Goal: Task Accomplishment & Management: Use online tool/utility

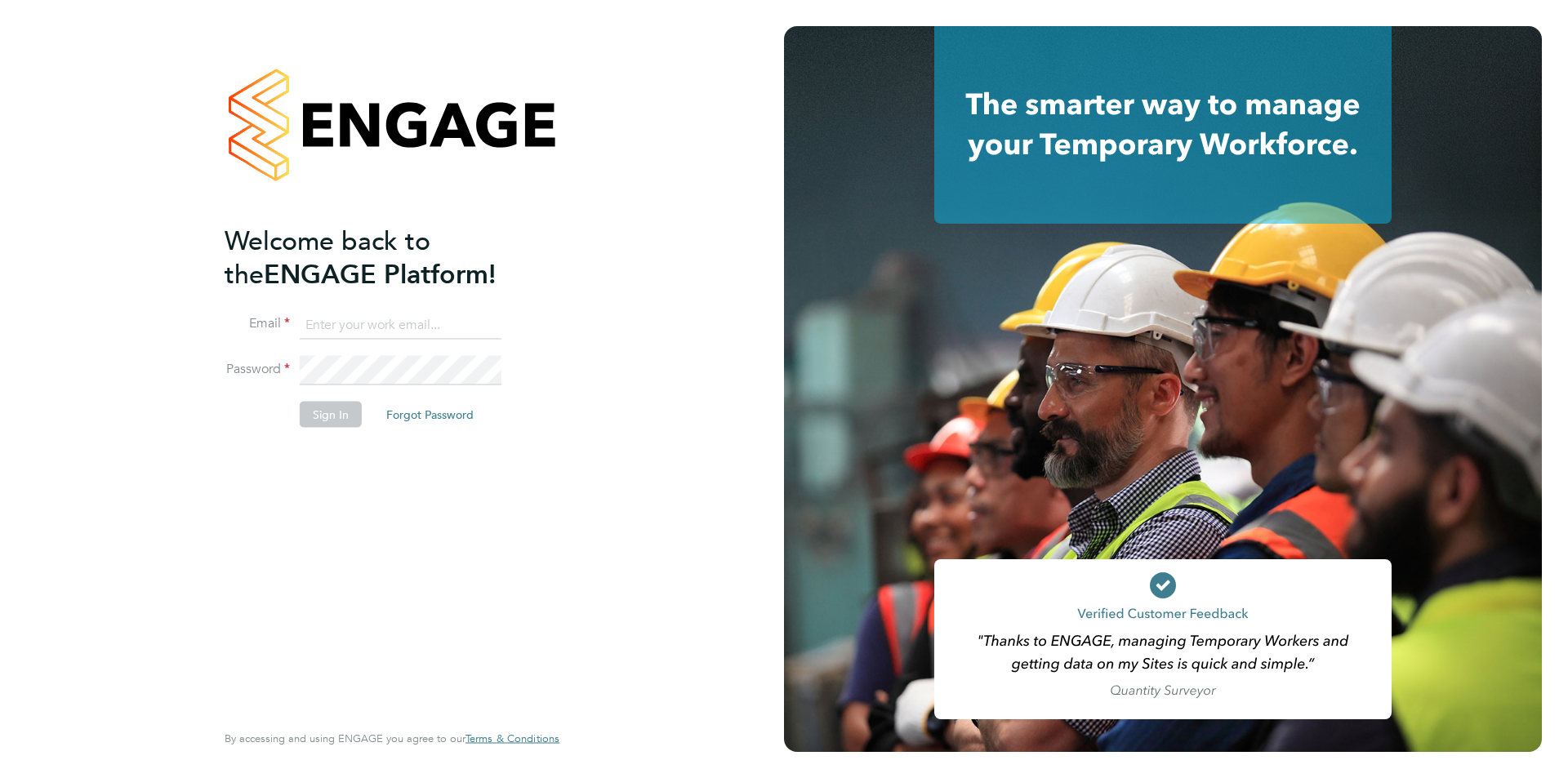
type input "[EMAIL_ADDRESS][DOMAIN_NAME]"
click at [343, 410] on button "Sign In" at bounding box center [330, 414] width 62 height 26
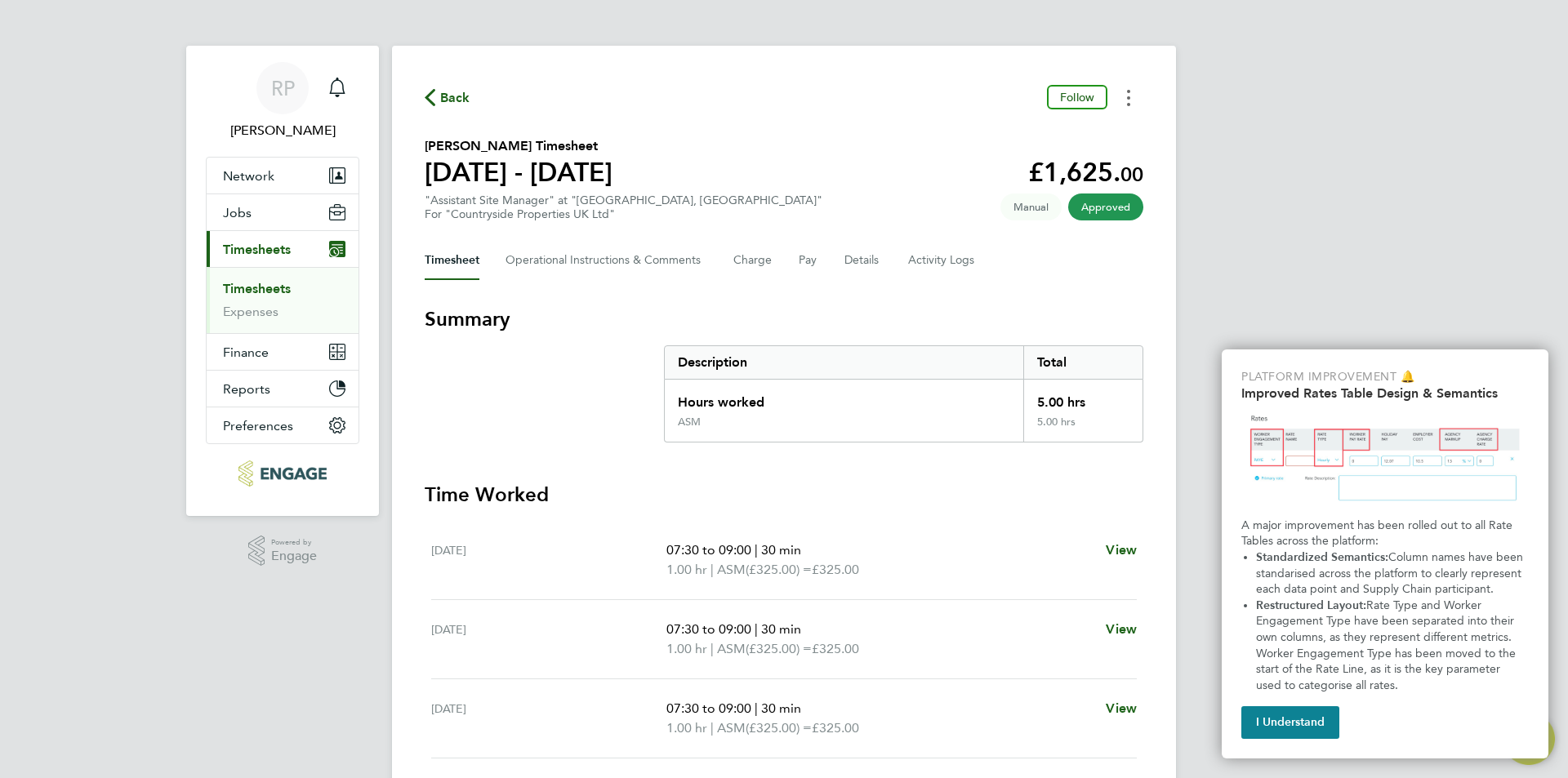
click at [1124, 99] on button "Timesheets Menu" at bounding box center [1128, 97] width 30 height 25
click at [1082, 127] on link "Download timesheet" at bounding box center [1045, 134] width 196 height 32
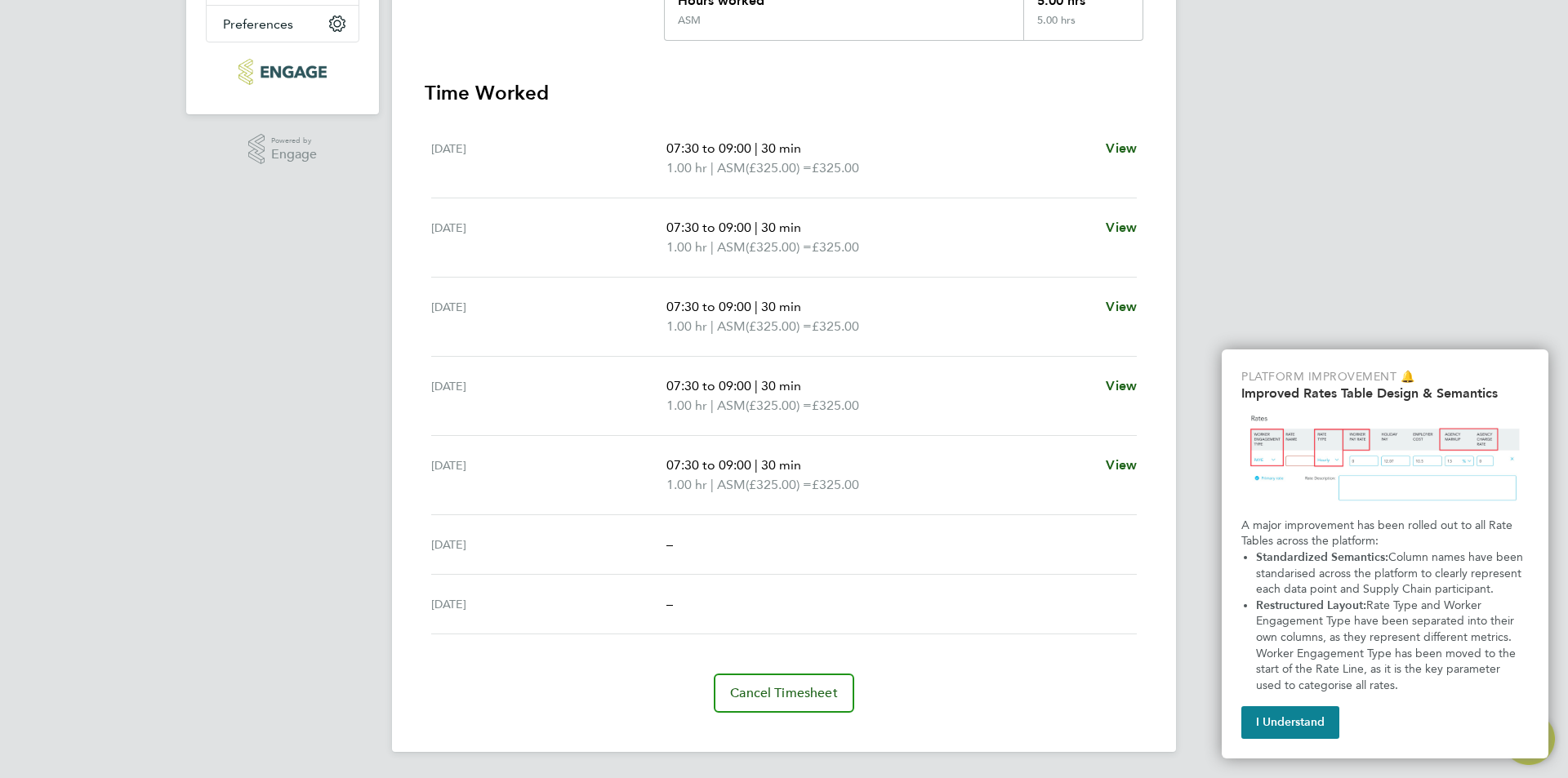
scroll to position [76, 0]
